Goal: Task Accomplishment & Management: Complete application form

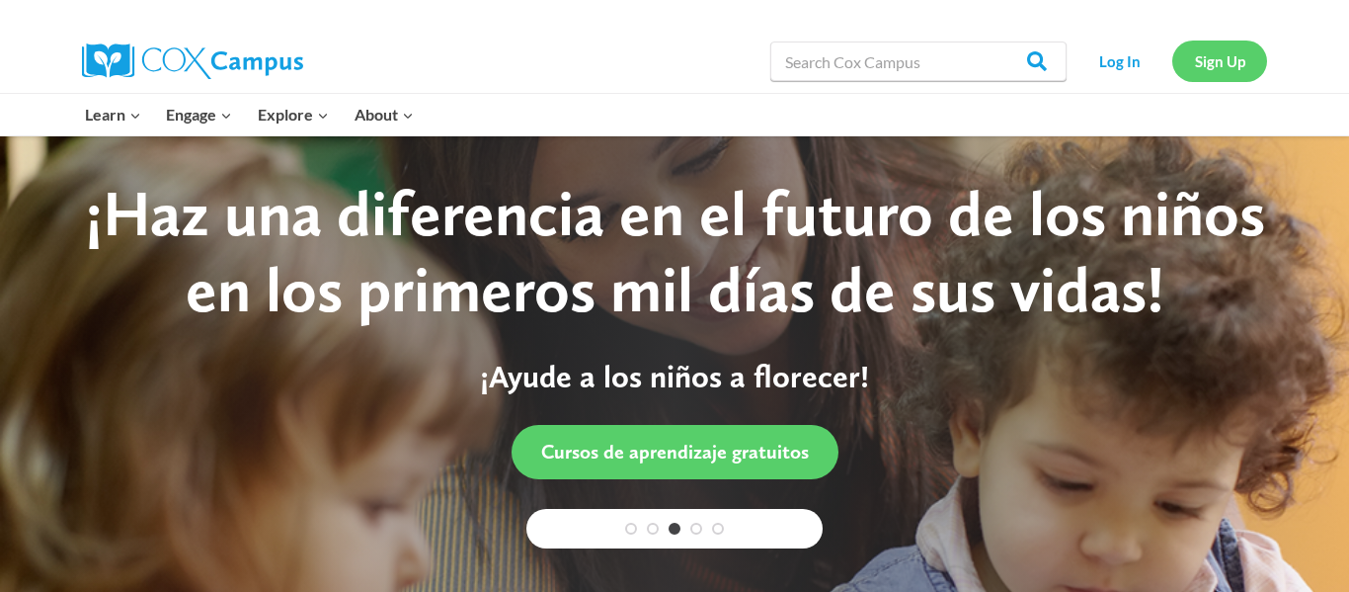
click at [1217, 70] on link "Sign Up" at bounding box center [1220, 61] width 95 height 41
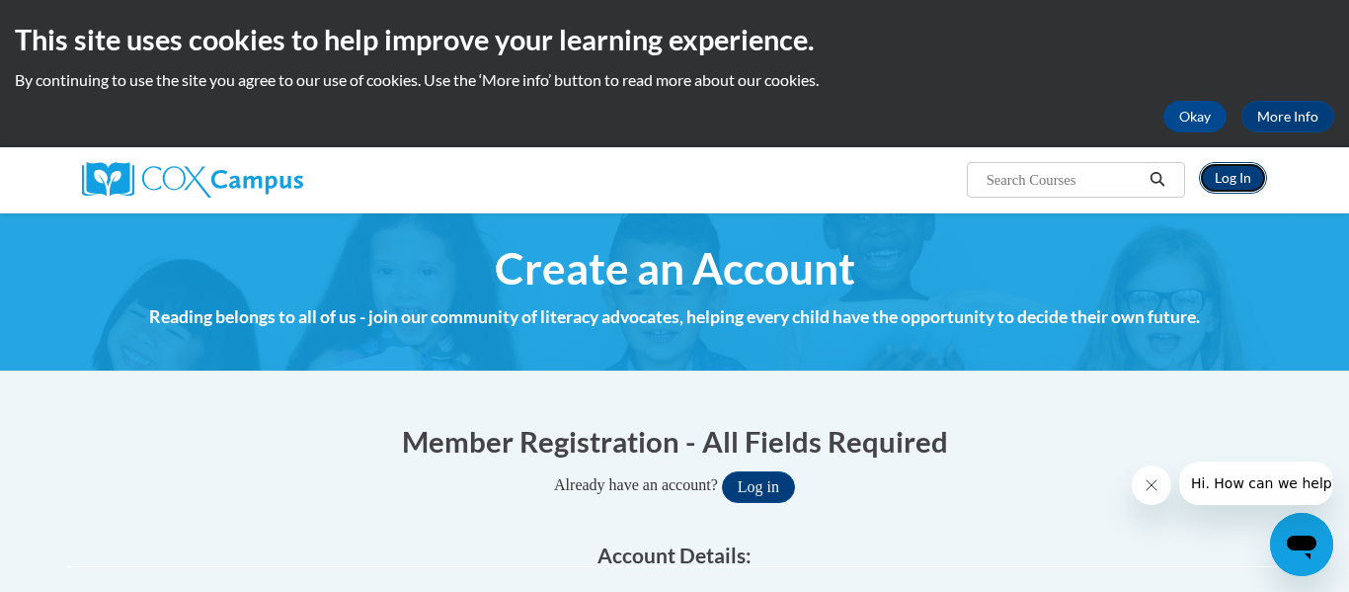
click at [1237, 184] on link "Log In" at bounding box center [1233, 178] width 68 height 32
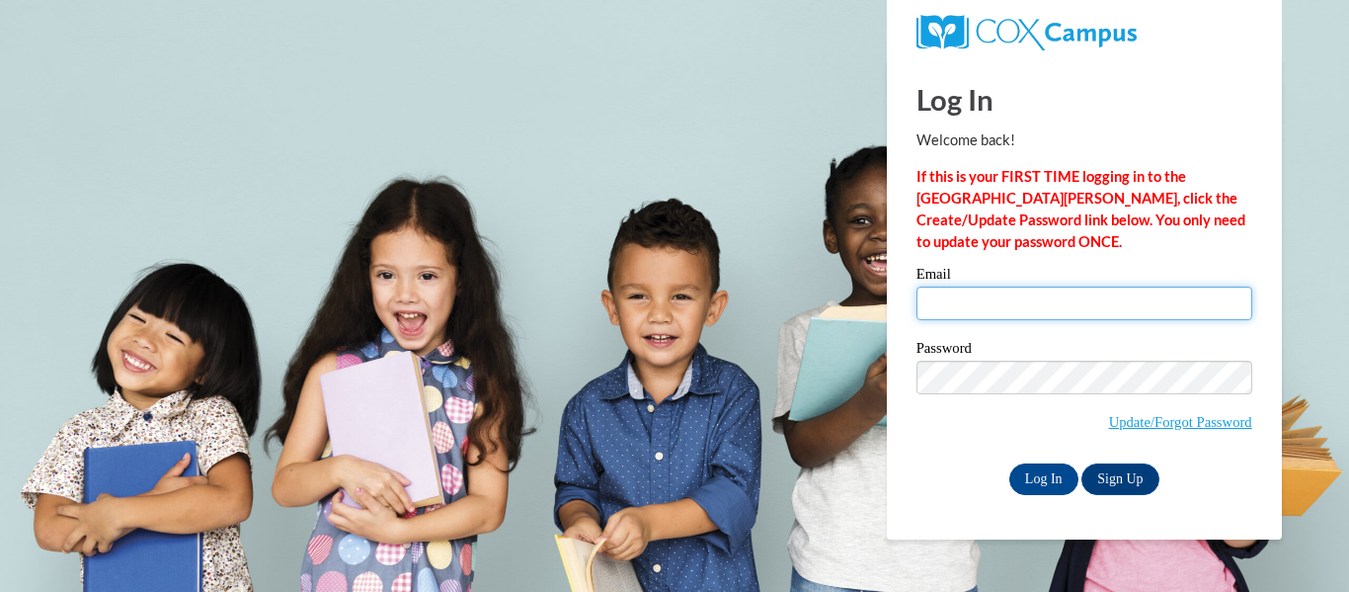
click at [1001, 299] on input "Email" at bounding box center [1085, 303] width 336 height 34
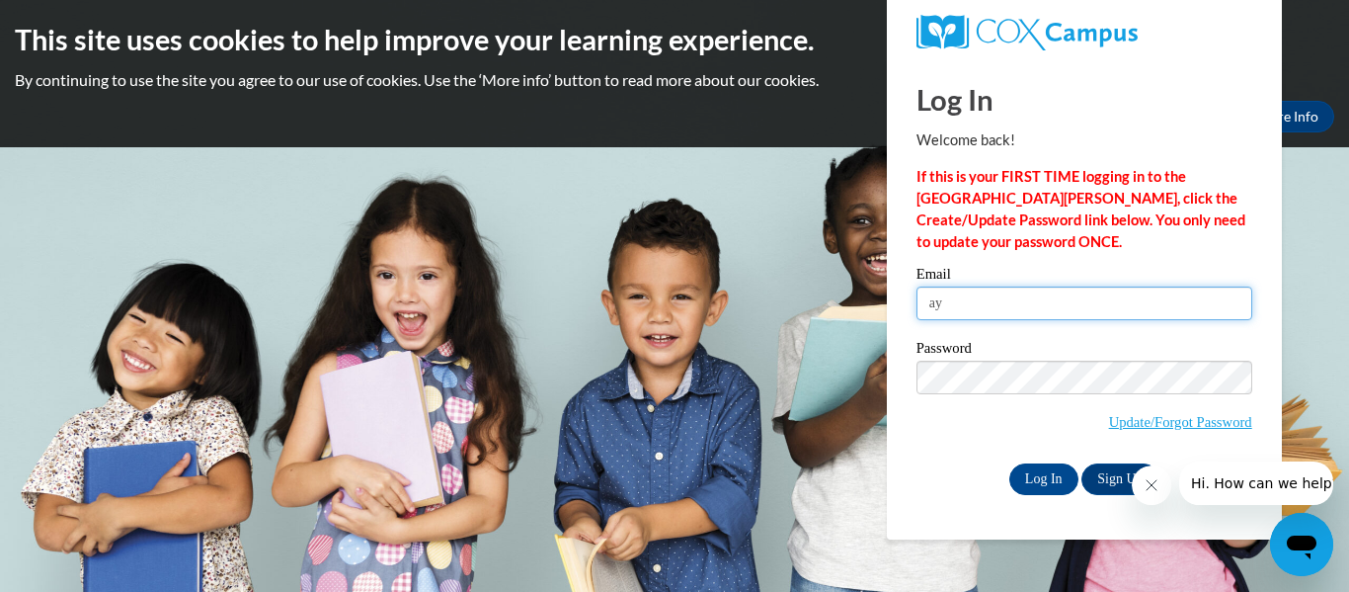
type input "a"
click at [1072, 311] on input "AHiner" at bounding box center [1085, 303] width 336 height 34
click at [1014, 304] on input "AHiner3876@southernregional." at bounding box center [1085, 303] width 336 height 34
click at [1168, 305] on input "AHiner3876@stu.southernregional." at bounding box center [1085, 303] width 336 height 34
type input "[EMAIL_ADDRESS][DOMAIN_NAME]"
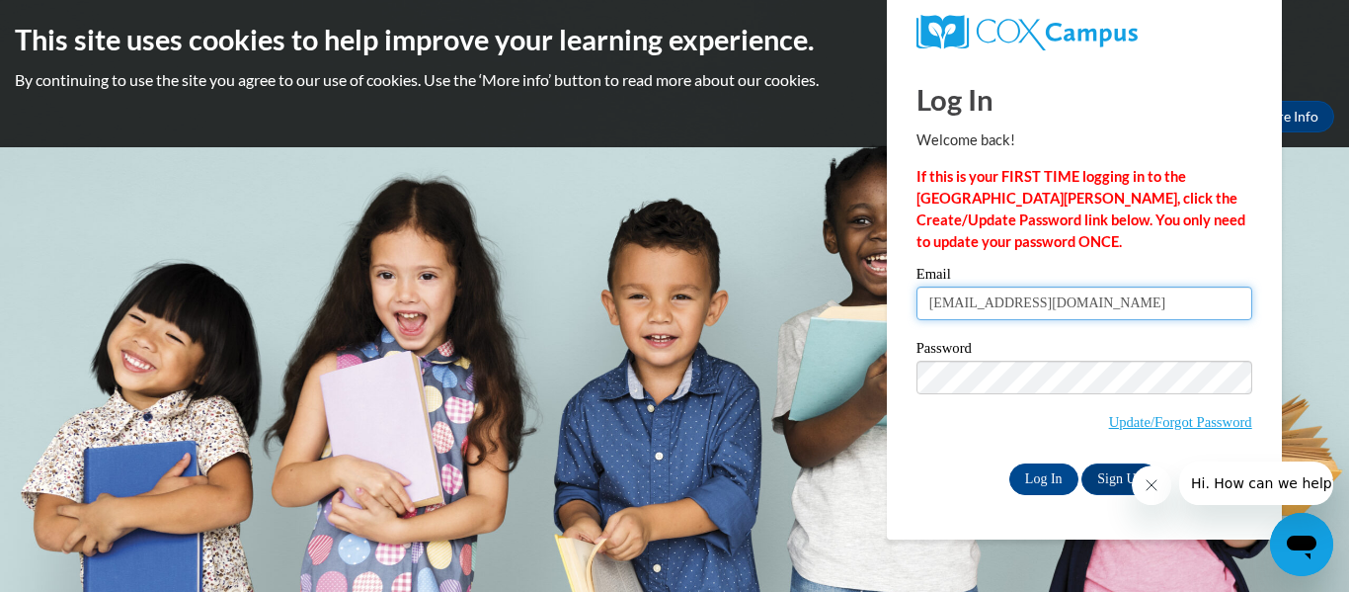
click at [1010, 463] on input "Log In" at bounding box center [1044, 479] width 69 height 32
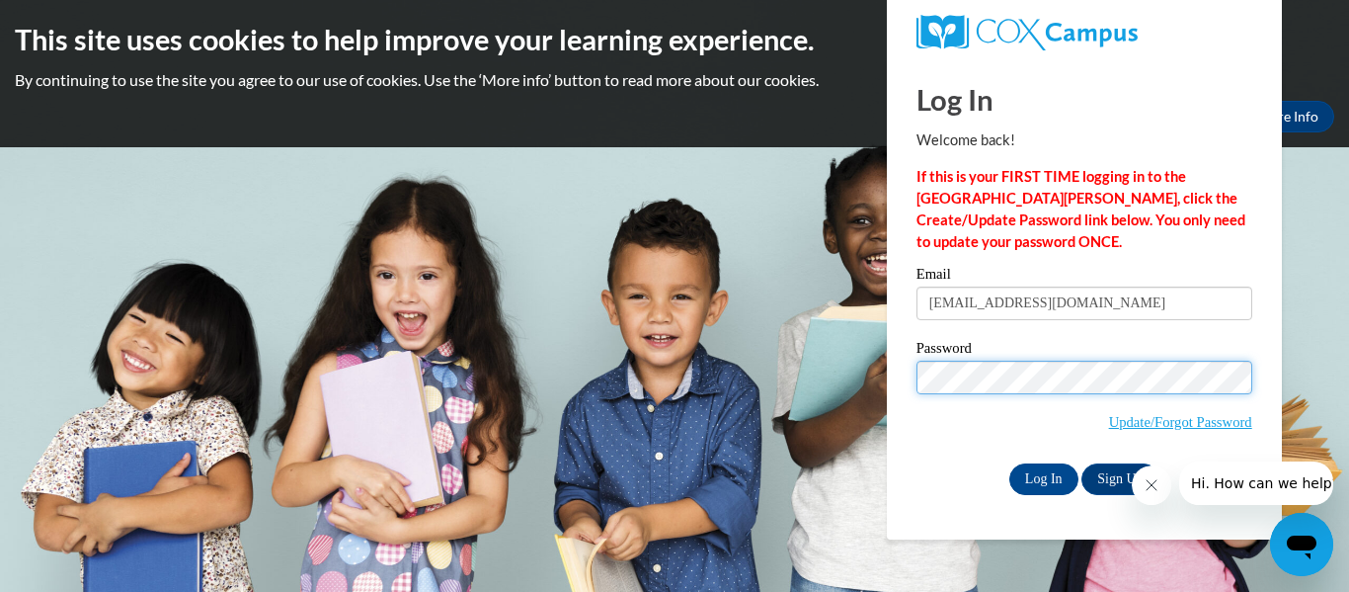
click at [1010, 463] on input "Log In" at bounding box center [1044, 479] width 69 height 32
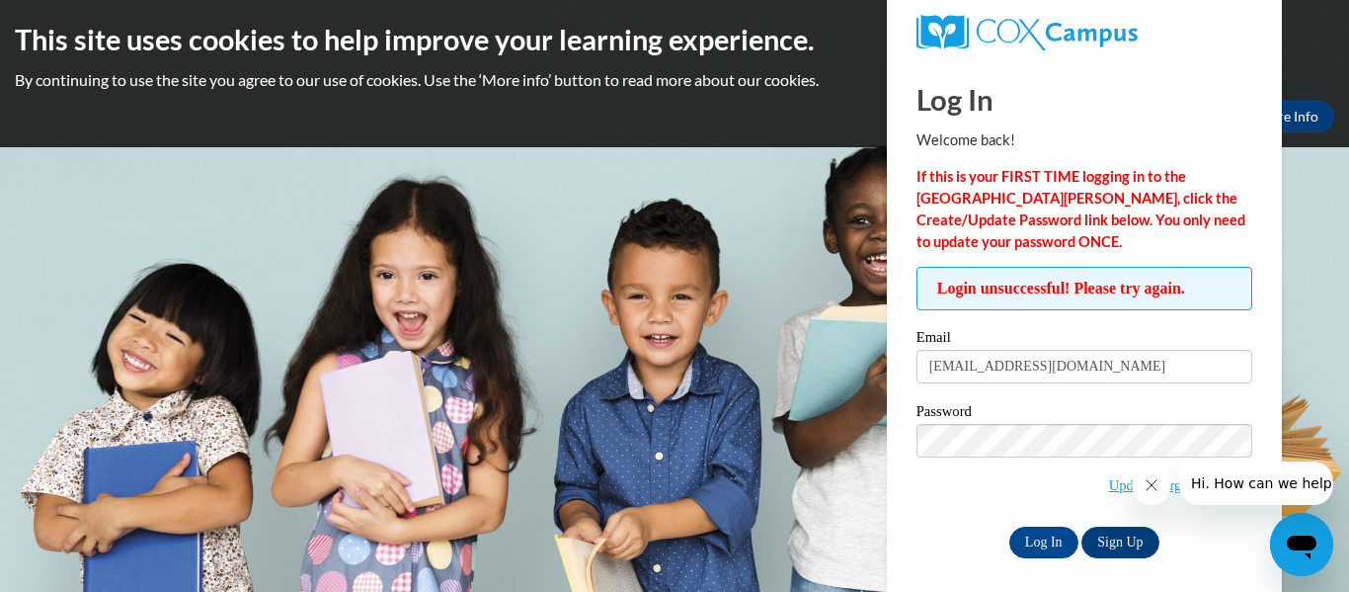
click at [1152, 497] on button "Close message from company" at bounding box center [1152, 485] width 40 height 40
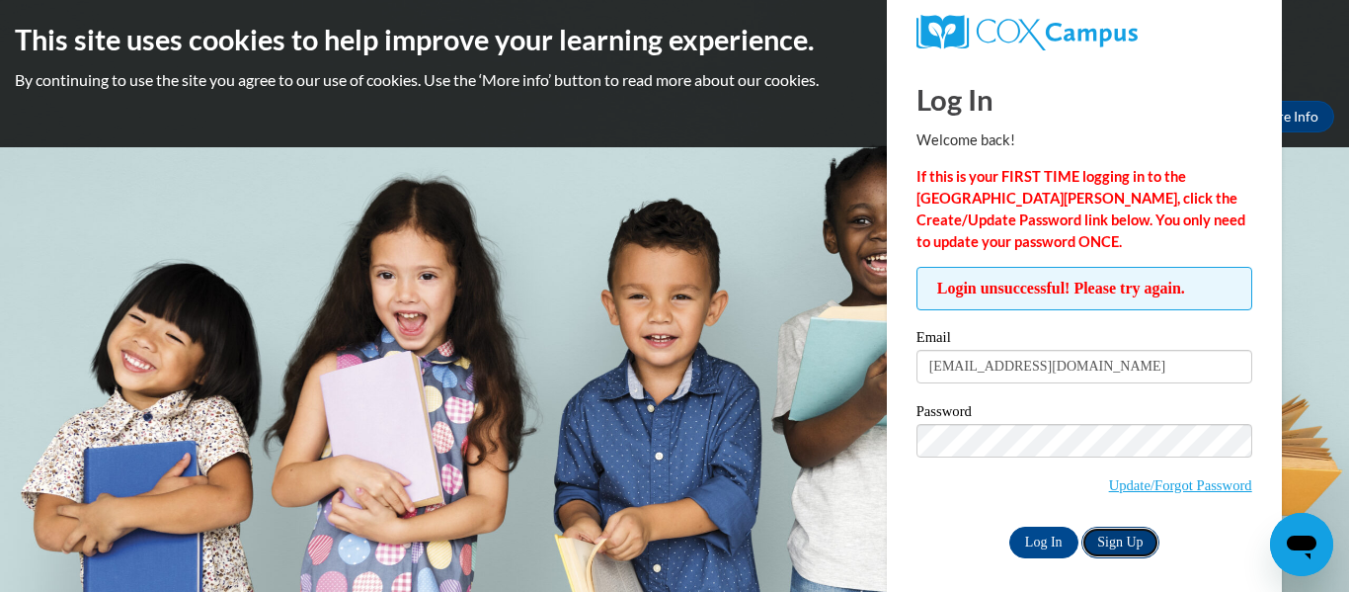
click at [1131, 548] on link "Sign Up" at bounding box center [1120, 543] width 77 height 32
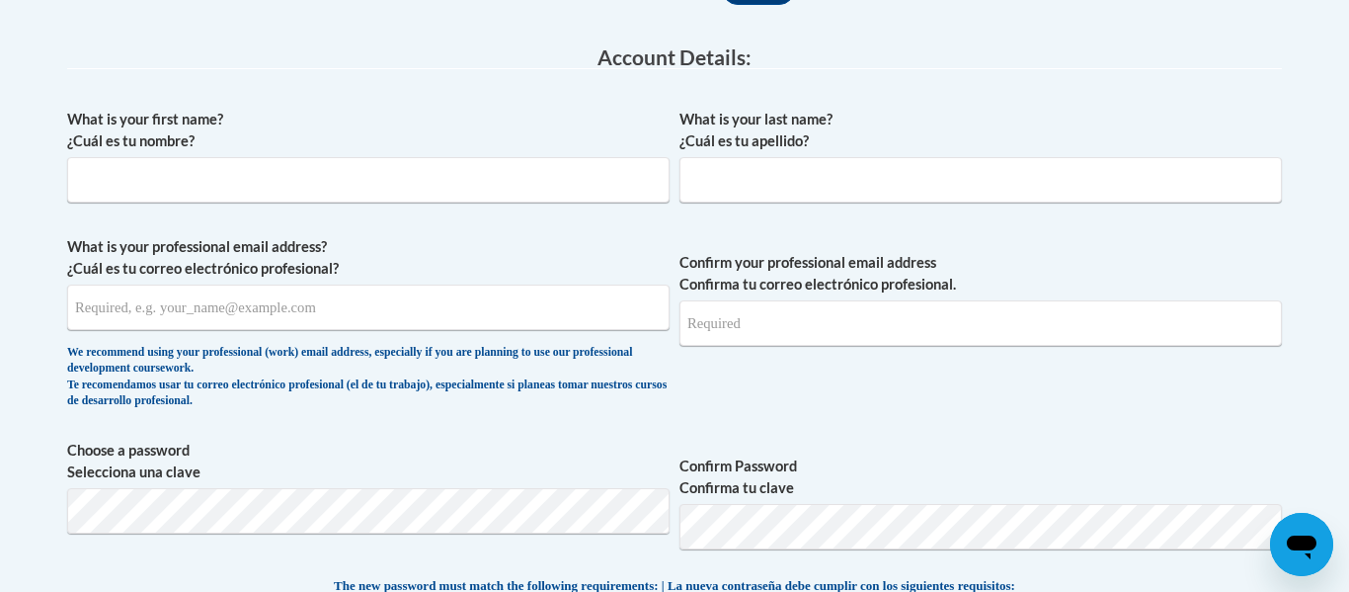
scroll to position [494, 0]
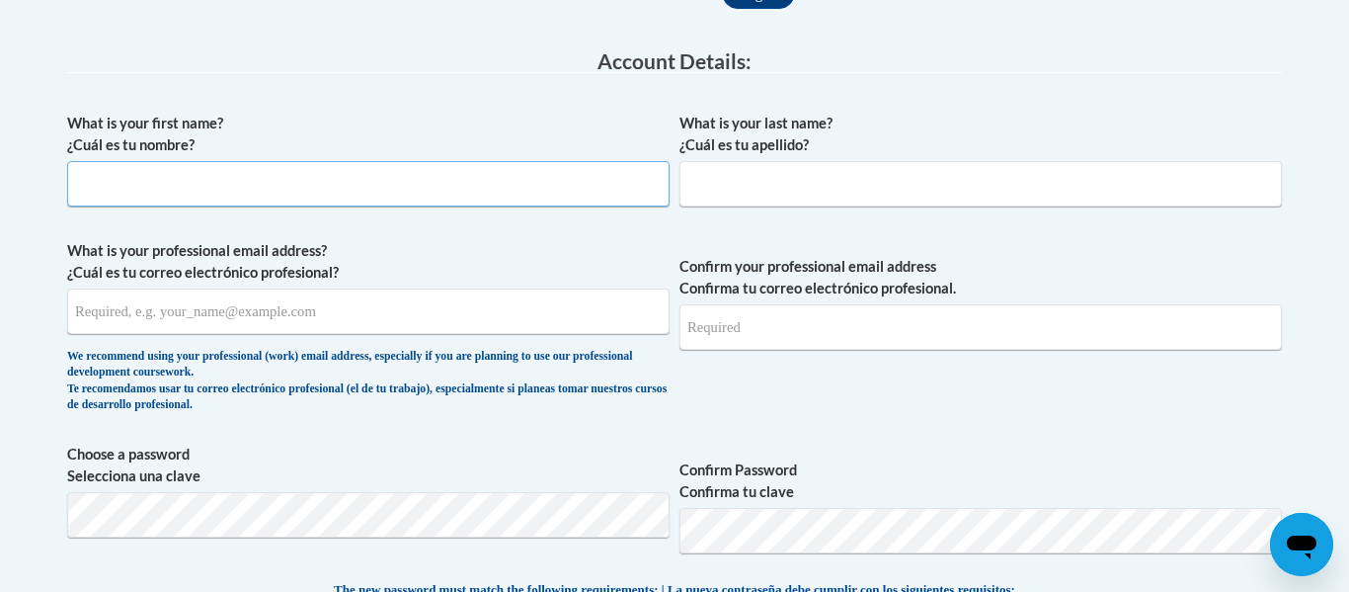
click at [476, 194] on input "What is your first name? ¿Cuál es tu nombre?" at bounding box center [368, 183] width 603 height 45
type input "Ayla"
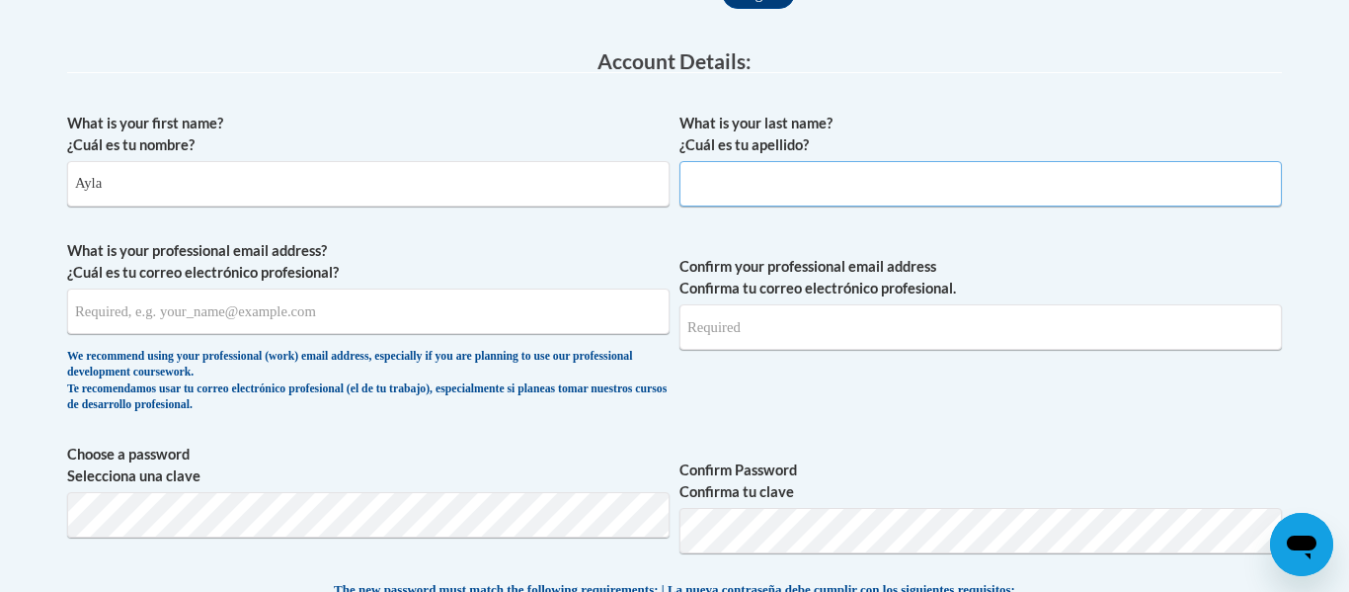
click at [742, 175] on input "What is your last name? ¿Cuál es tu apellido?" at bounding box center [981, 183] width 603 height 45
type input "[PERSON_NAME]"
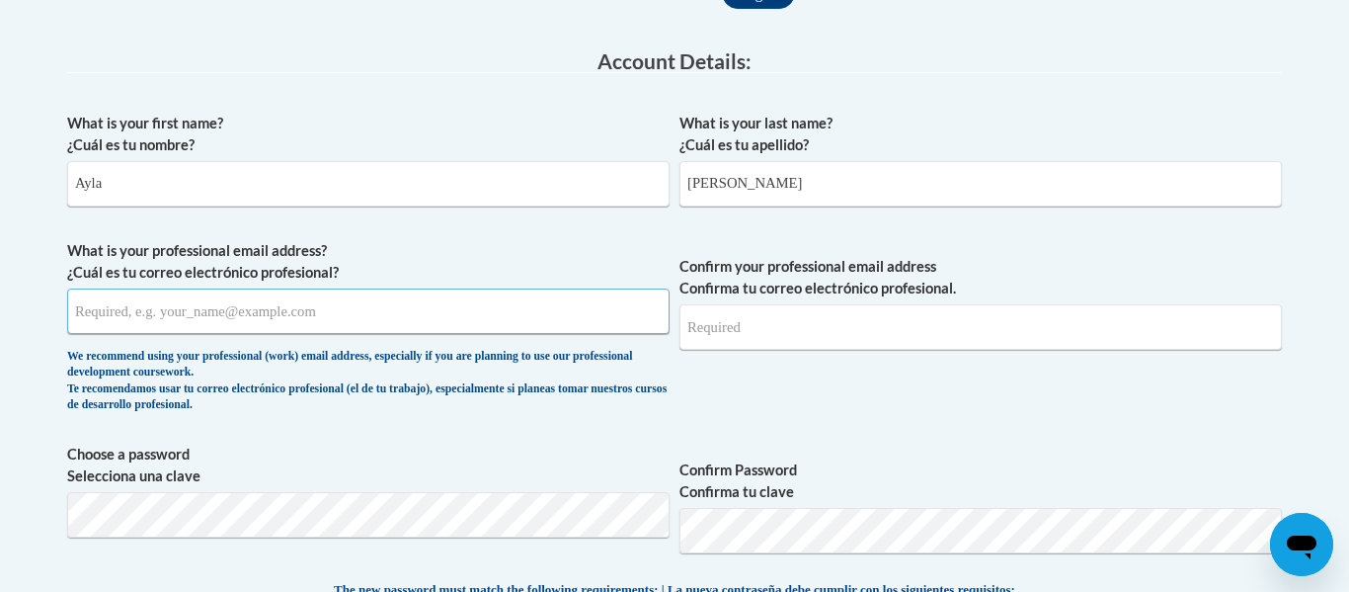
click at [203, 326] on input "What is your professional email address? ¿Cuál es tu correo electrónico profesi…" at bounding box center [368, 310] width 603 height 45
type input "[EMAIL_ADDRESS][DOMAIN_NAME]"
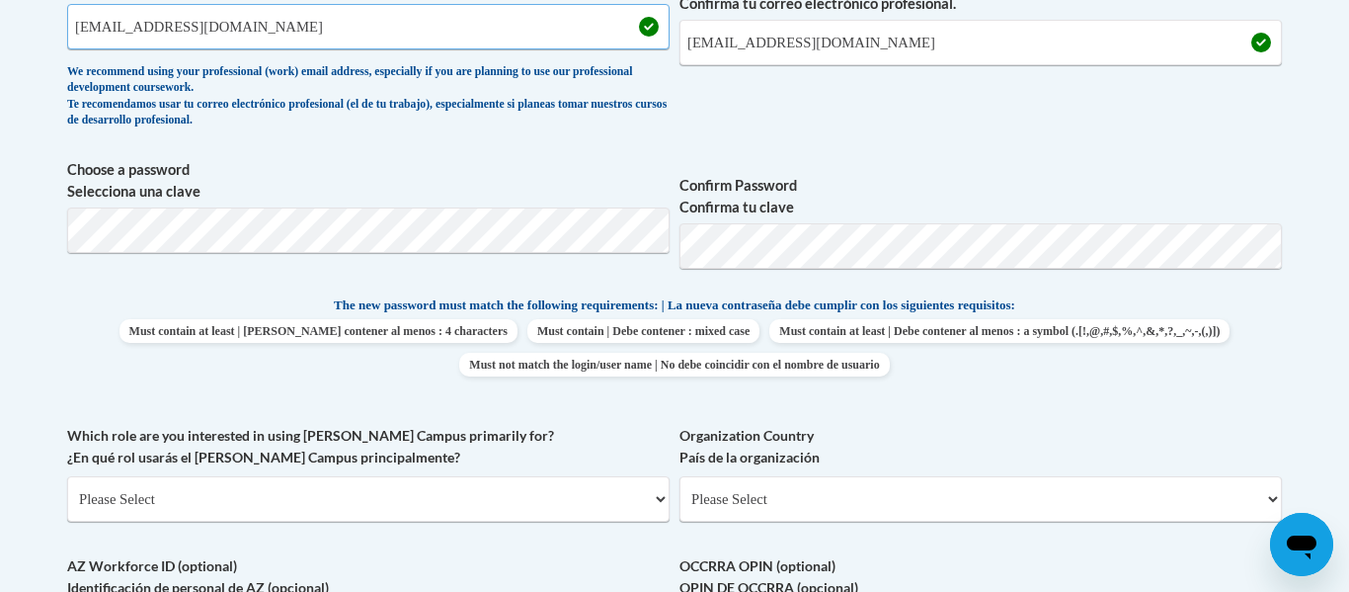
scroll to position [780, 0]
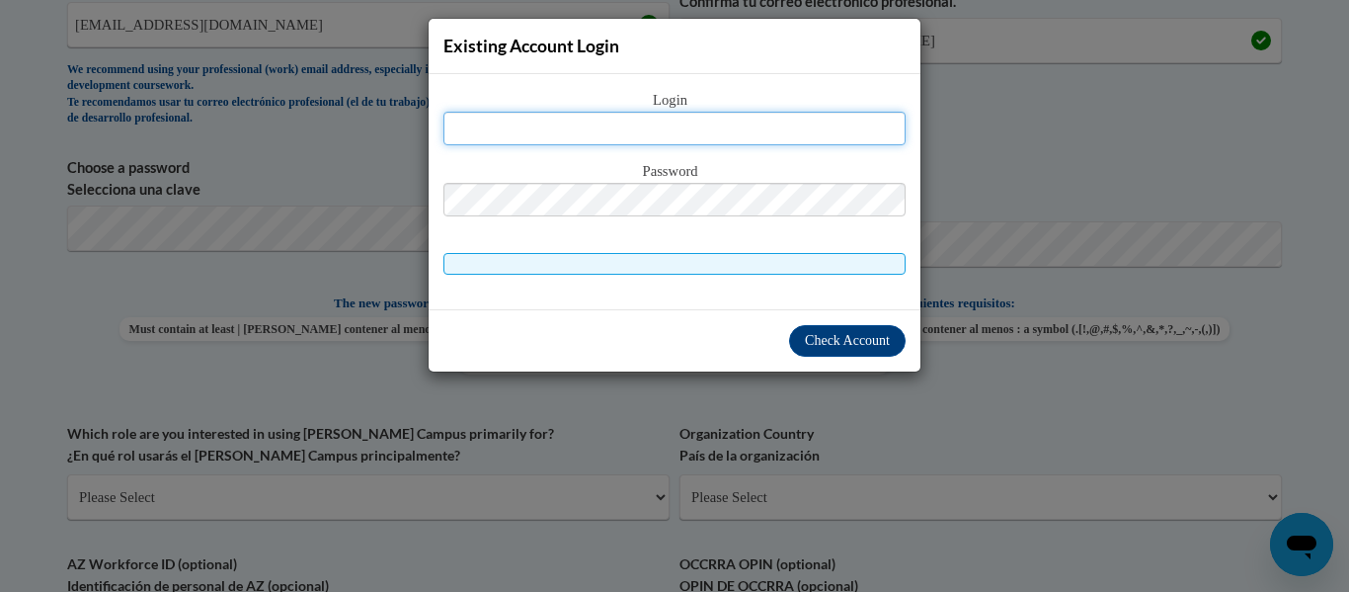
click at [721, 134] on input "text" at bounding box center [675, 129] width 462 height 34
type input "[EMAIL_ADDRESS][DOMAIN_NAME]"
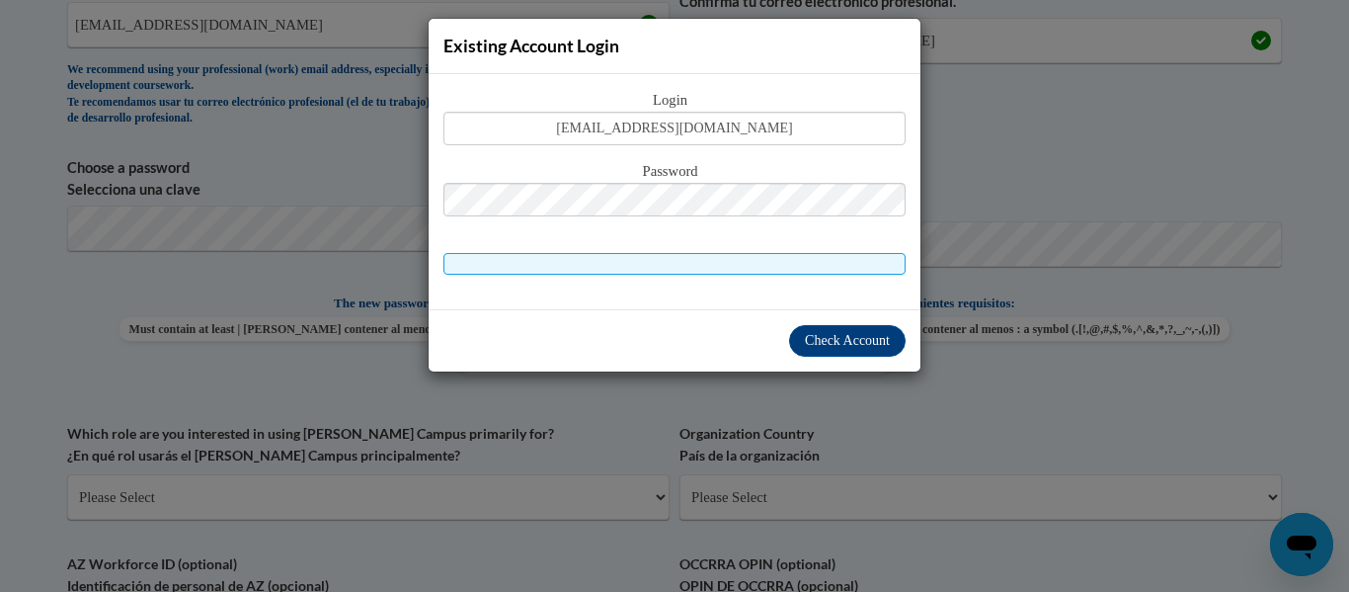
click at [703, 266] on span at bounding box center [675, 264] width 462 height 22
